Goal: Information Seeking & Learning: Check status

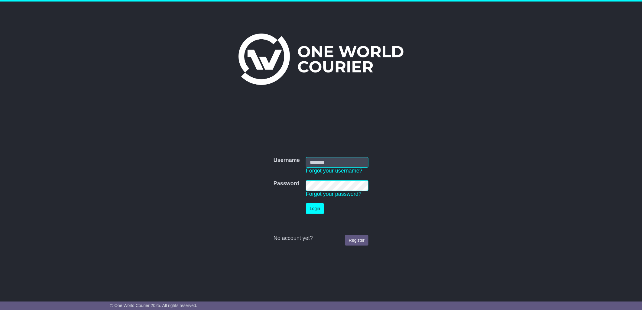
type input "****"
click at [315, 207] on button "Login" at bounding box center [315, 208] width 18 height 11
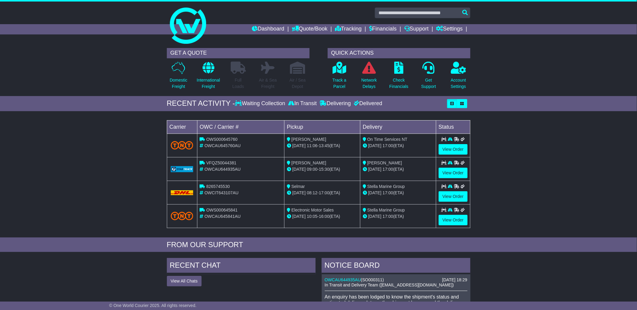
click at [329, 25] on li "Quote/Book Domestic International Saved Quotes Drafts" at bounding box center [313, 29] width 43 height 10
click at [343, 26] on link "Tracking" at bounding box center [348, 29] width 27 height 10
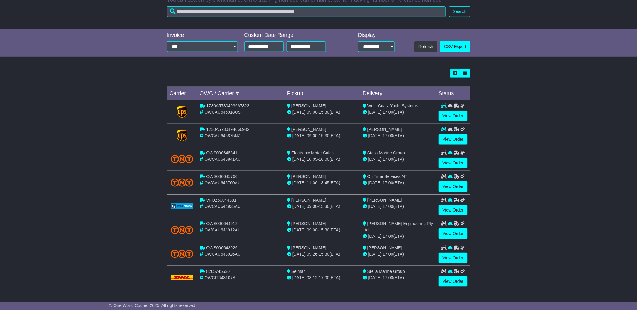
scroll to position [110, 0]
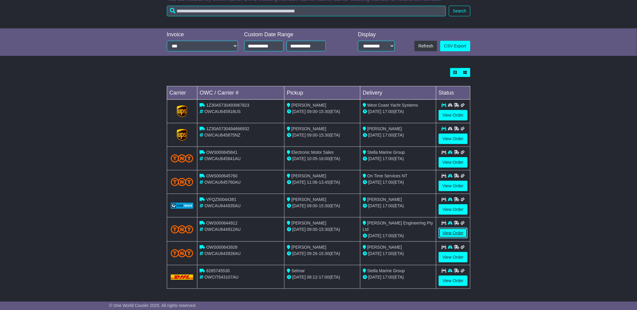
click at [455, 232] on link "View Order" at bounding box center [453, 233] width 29 height 11
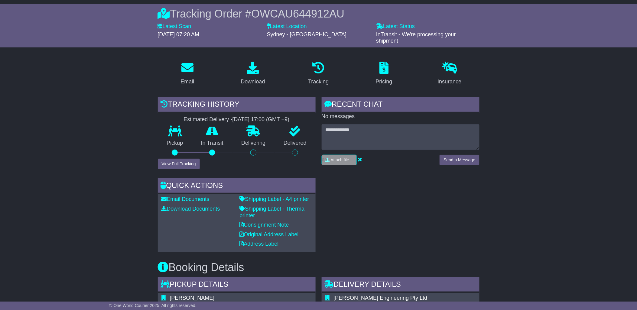
scroll to position [52, 0]
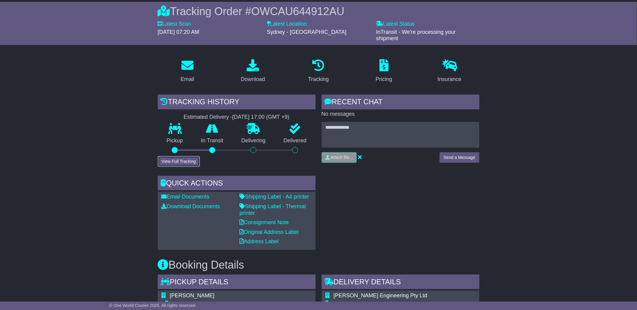
drag, startPoint x: 176, startPoint y: 158, endPoint x: 187, endPoint y: 157, distance: 10.9
click at [177, 158] on button "View Full Tracking" at bounding box center [179, 161] width 42 height 11
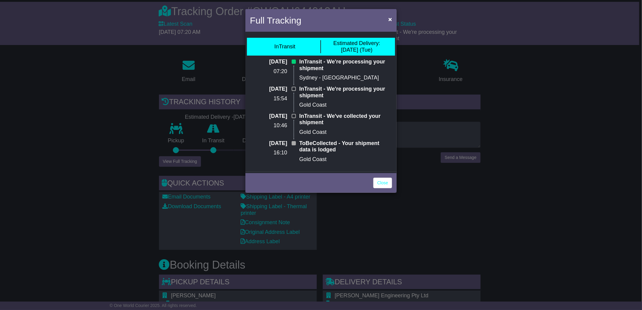
click at [315, 61] on p "InTransit - We're processing your shipment" at bounding box center [345, 65] width 93 height 13
click at [256, 61] on p "[DATE]" at bounding box center [268, 62] width 37 height 7
click at [382, 182] on link "Close" at bounding box center [382, 183] width 19 height 11
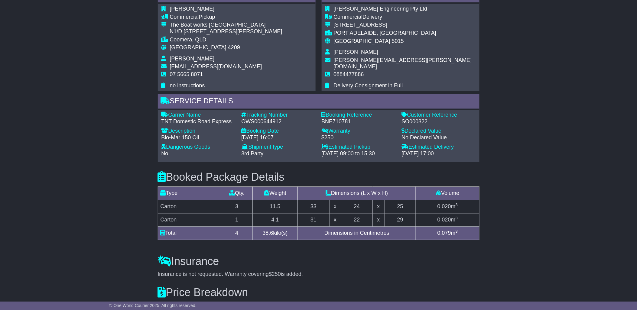
scroll to position [339, 0]
click at [286, 118] on div "OWS000644912" at bounding box center [279, 121] width 74 height 7
drag, startPoint x: 283, startPoint y: 117, endPoint x: 240, endPoint y: 117, distance: 43.5
click at [240, 117] on div "Tracking Number - OWS000644912" at bounding box center [278, 118] width 80 height 13
copy div "OWS000644912"
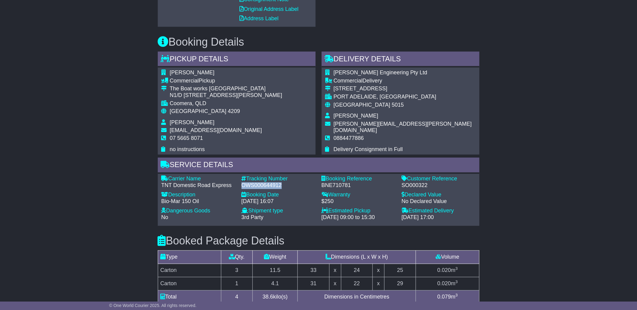
scroll to position [274, 0]
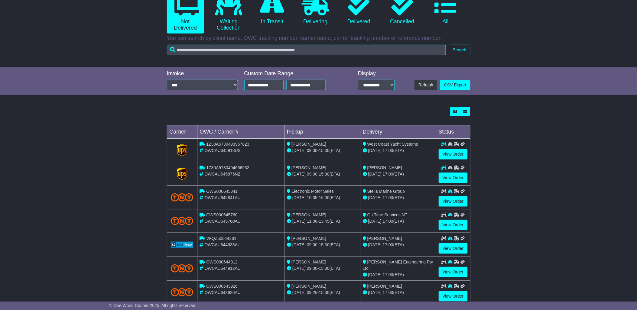
scroll to position [71, 0]
click at [218, 23] on link "2 Waiting Collection" at bounding box center [228, 13] width 37 height 42
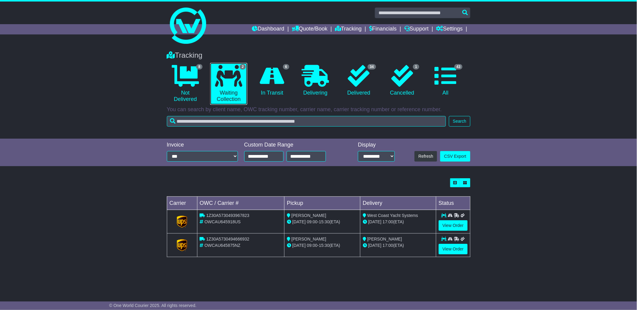
scroll to position [0, 0]
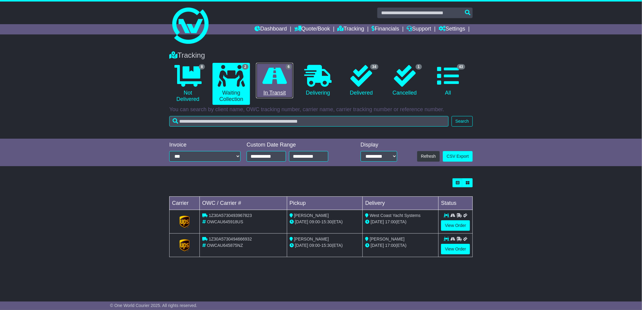
click at [279, 92] on link "6 In Transit" at bounding box center [274, 81] width 37 height 36
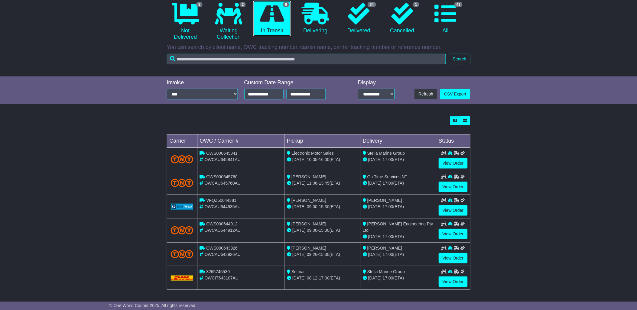
scroll to position [63, 0]
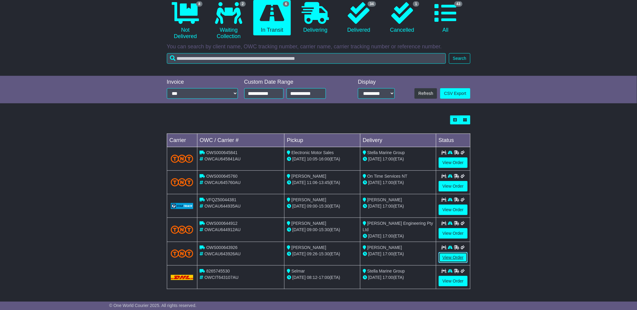
click at [449, 256] on link "View Order" at bounding box center [453, 257] width 29 height 11
